Goal: Task Accomplishment & Management: Manage account settings

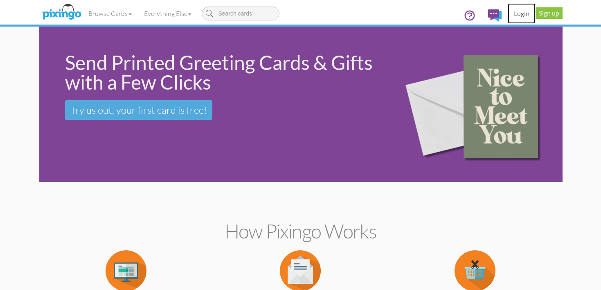
click at [518, 16] on link "Login" at bounding box center [522, 13] width 28 height 20
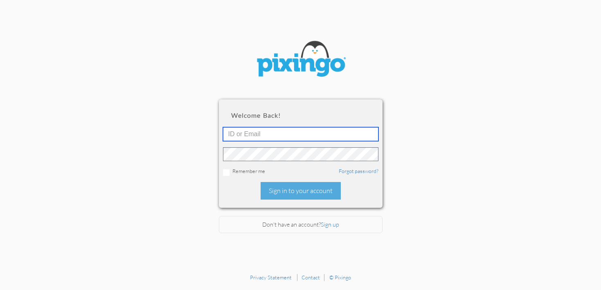
type input "[PERSON_NAME][EMAIL_ADDRESS][DOMAIN_NAME]"
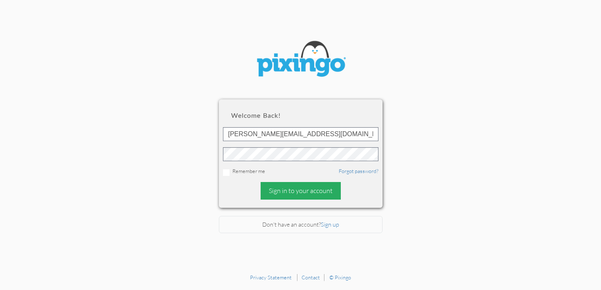
click at [310, 192] on div "Sign in to your account" at bounding box center [301, 191] width 80 height 18
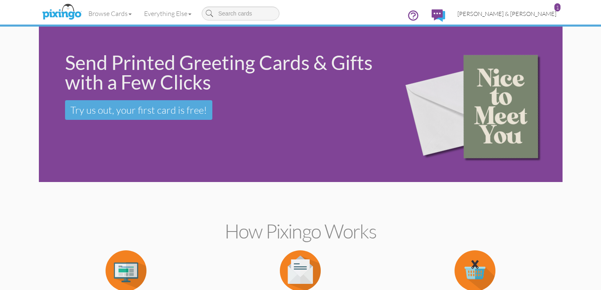
click at [532, 16] on span "[PERSON_NAME] & [PERSON_NAME]" at bounding box center [506, 13] width 99 height 7
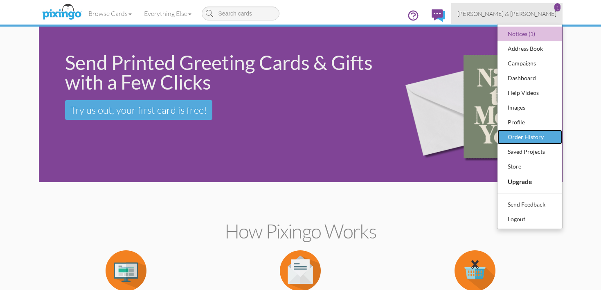
click at [543, 135] on div "Order History" at bounding box center [530, 137] width 48 height 12
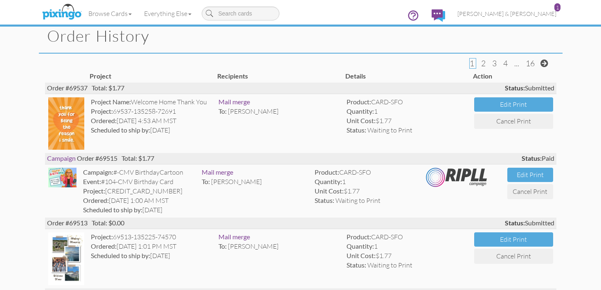
scroll to position [27, 0]
